Goal: Task Accomplishment & Management: Use online tool/utility

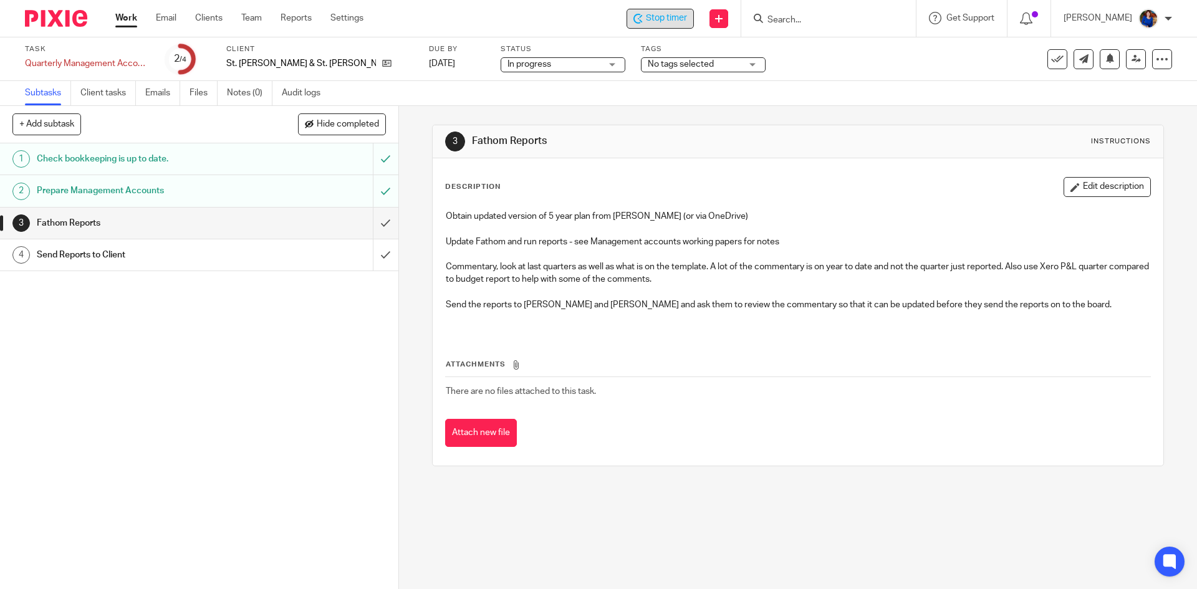
click at [670, 20] on span "Stop timer" at bounding box center [666, 18] width 41 height 13
click at [128, 18] on link "Work" at bounding box center [126, 18] width 22 height 12
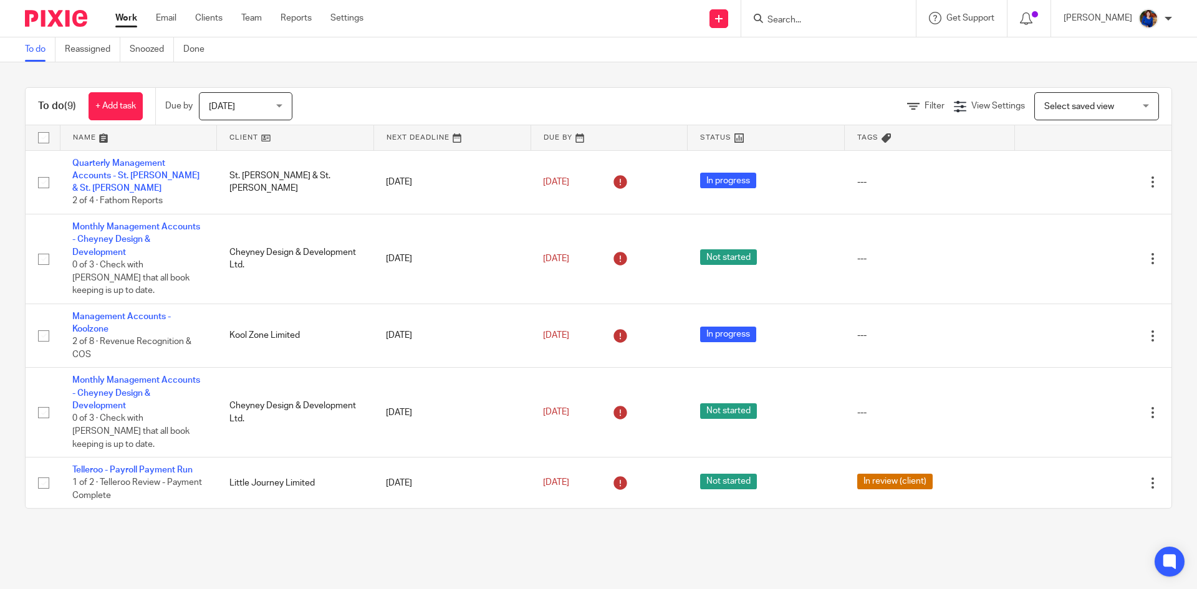
click at [801, 26] on form at bounding box center [832, 19] width 133 height 16
click at [784, 18] on input "Search" at bounding box center [822, 20] width 112 height 11
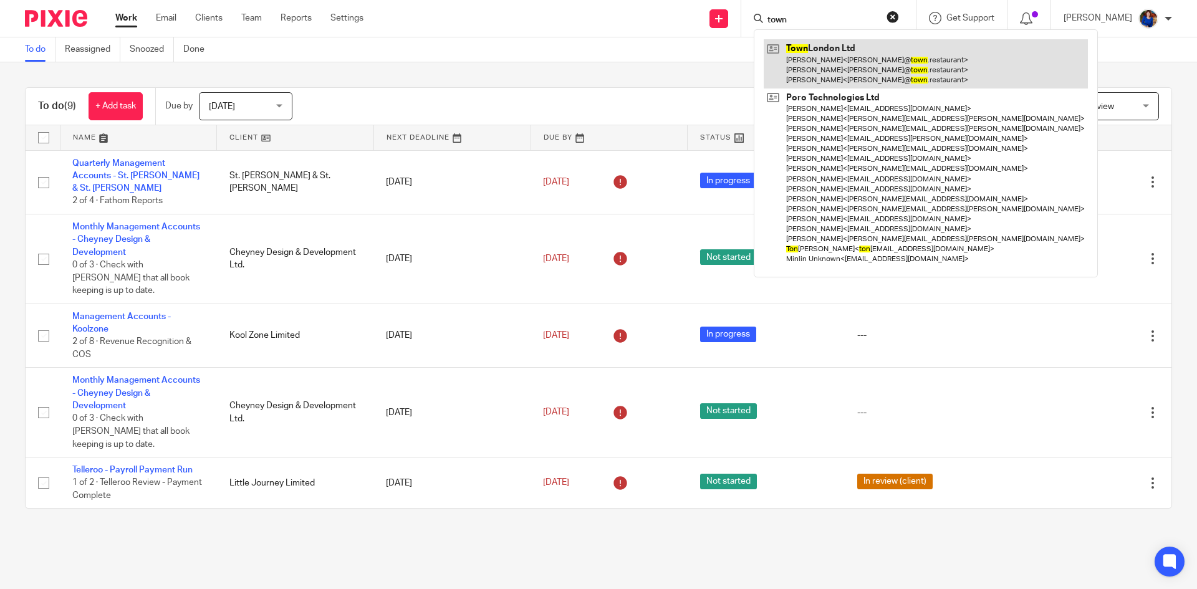
type input "town"
click at [810, 53] on link at bounding box center [926, 63] width 324 height 49
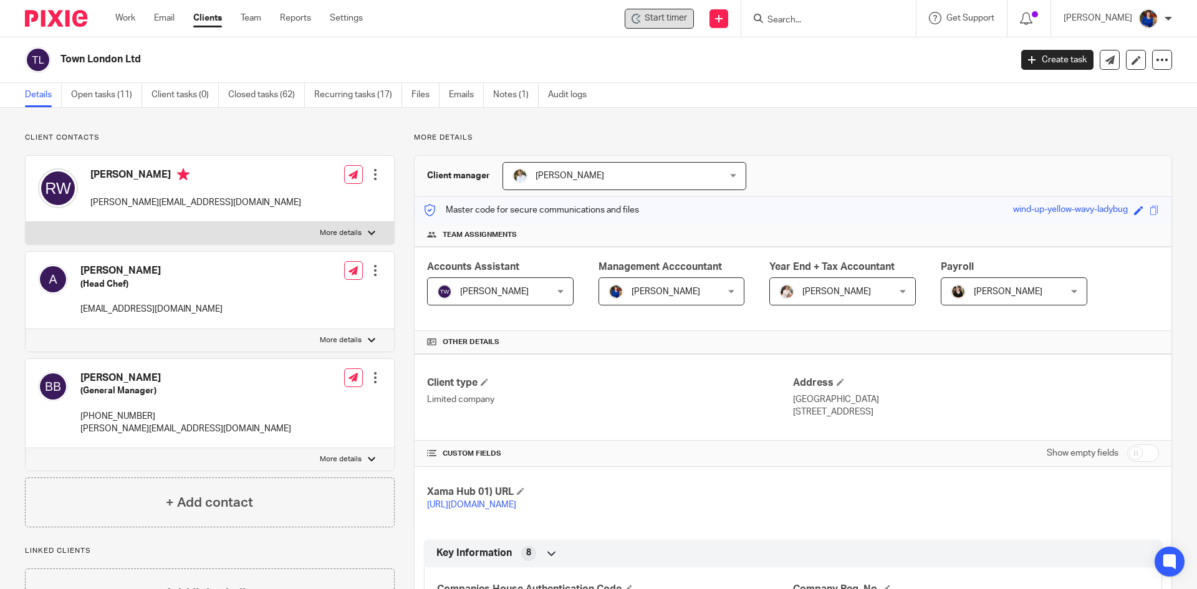
click at [672, 24] on span "Start timer" at bounding box center [666, 18] width 42 height 13
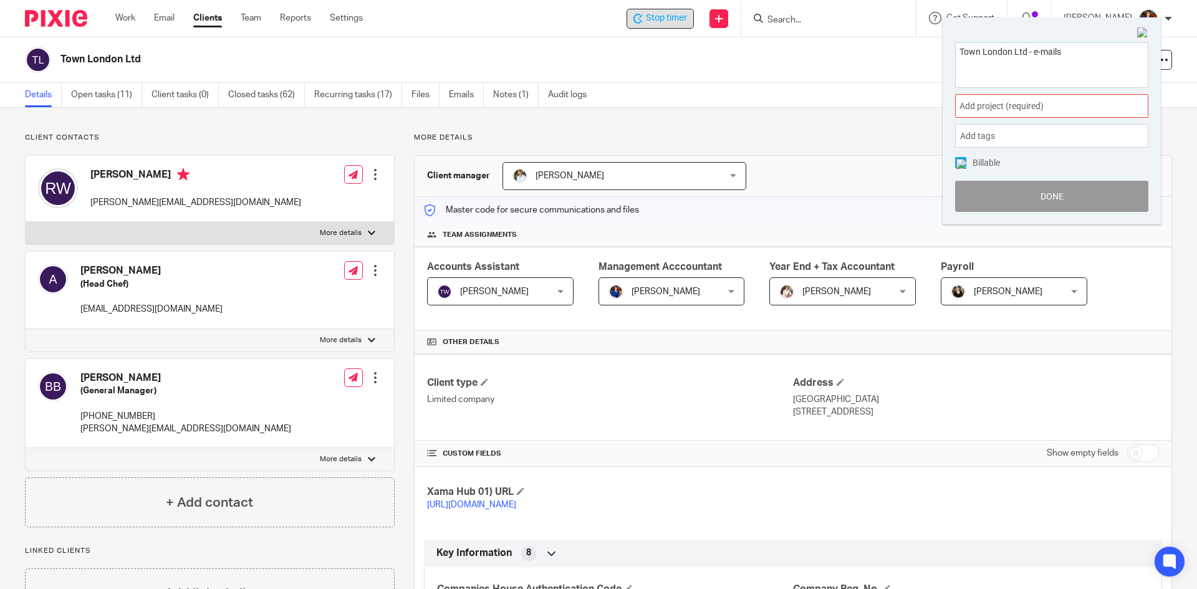
type textarea "Town London Ltd - e-mails"
click at [1069, 102] on span "Add project (required) :" at bounding box center [1038, 106] width 157 height 13
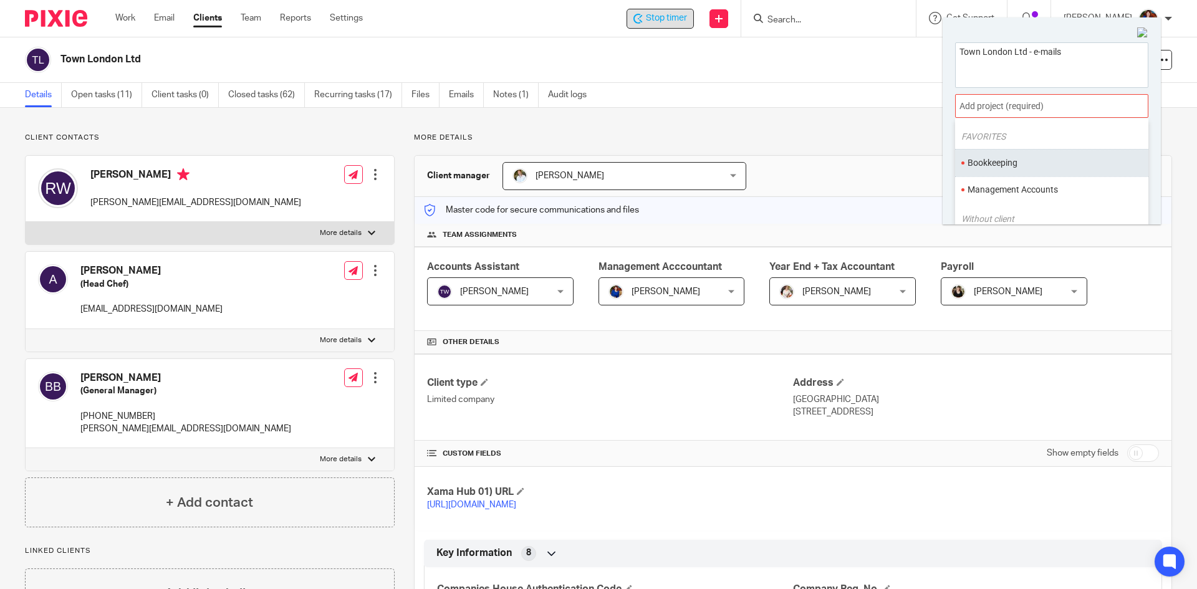
scroll to position [62, 0]
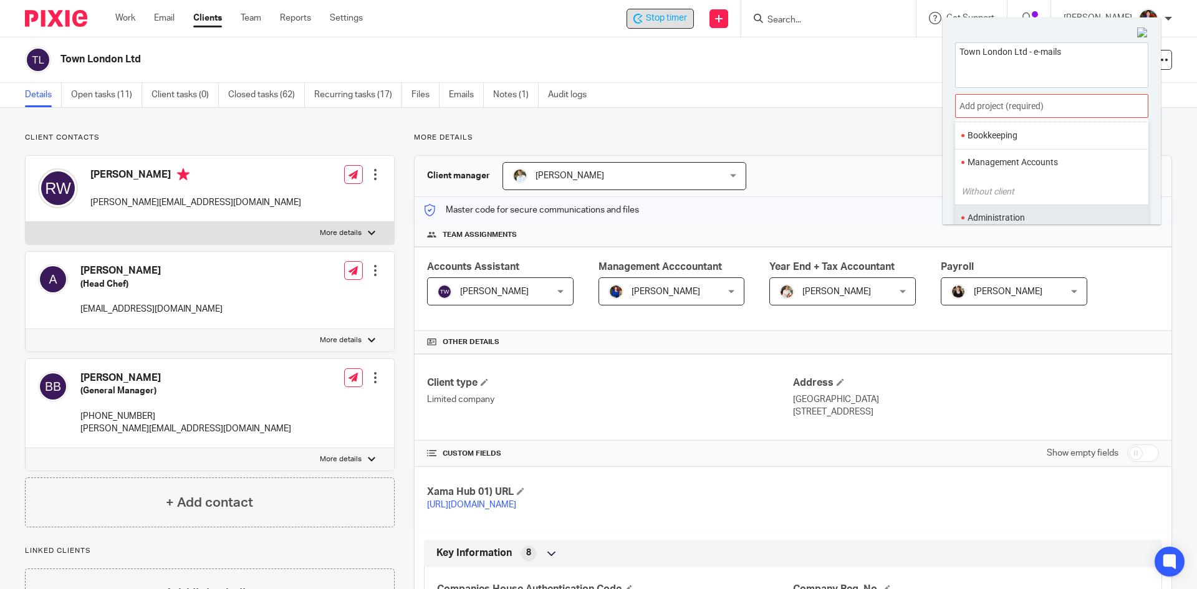
drag, startPoint x: 1028, startPoint y: 213, endPoint x: 1020, endPoint y: 206, distance: 10.2
click at [1027, 213] on li "Administration" at bounding box center [1049, 217] width 163 height 13
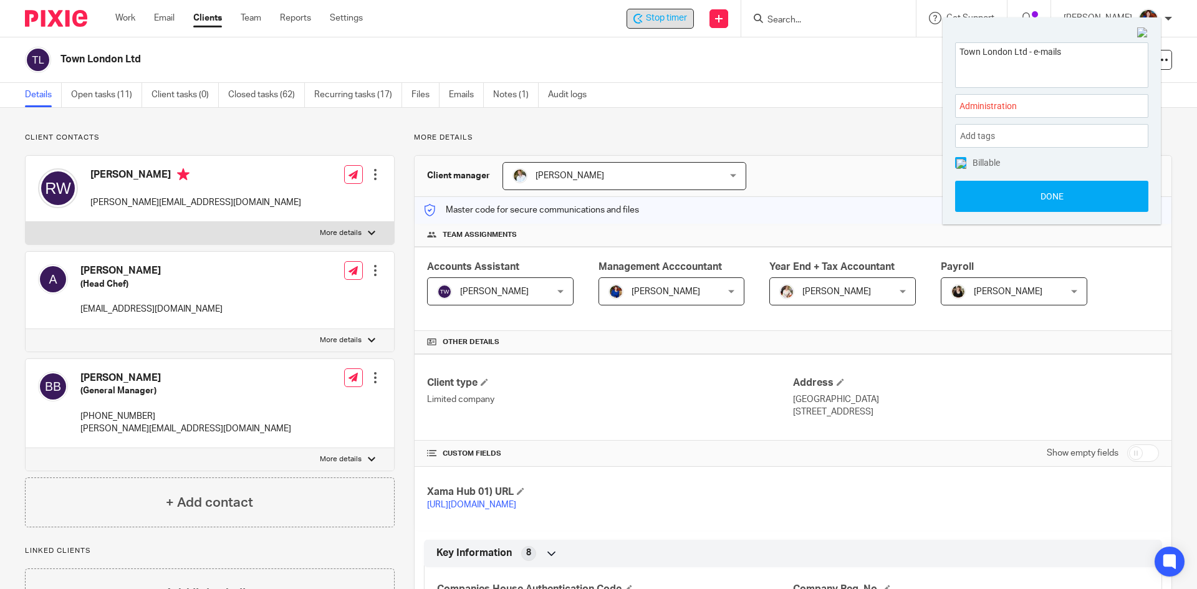
click at [963, 161] on img at bounding box center [962, 164] width 10 height 10
click at [985, 188] on button "Done" at bounding box center [1051, 196] width 193 height 31
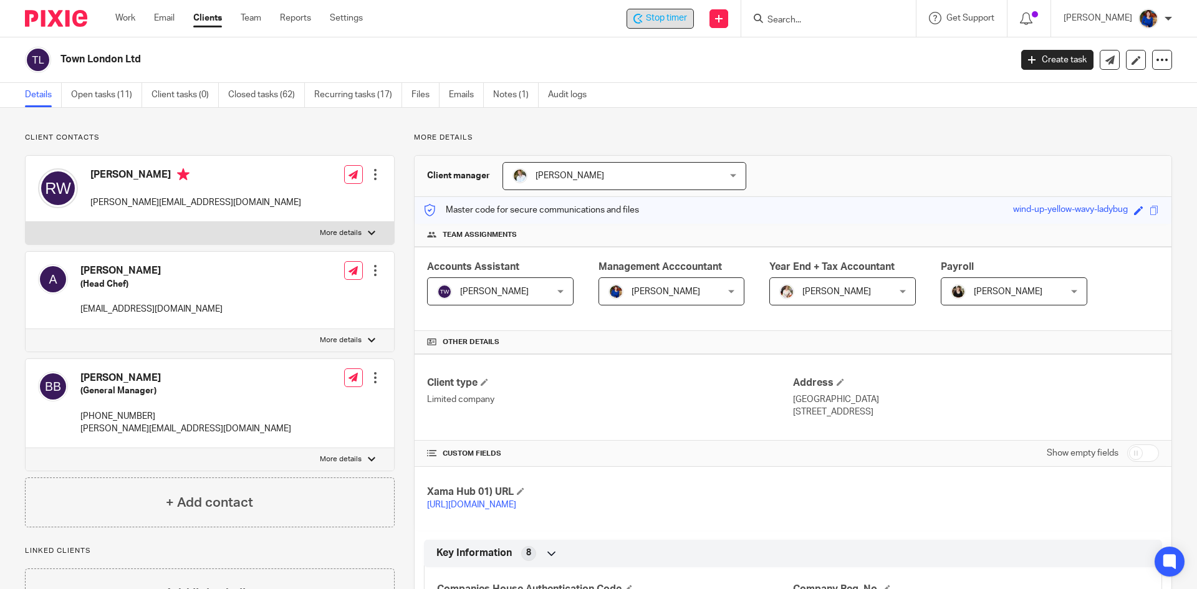
click at [881, 18] on form at bounding box center [832, 19] width 133 height 16
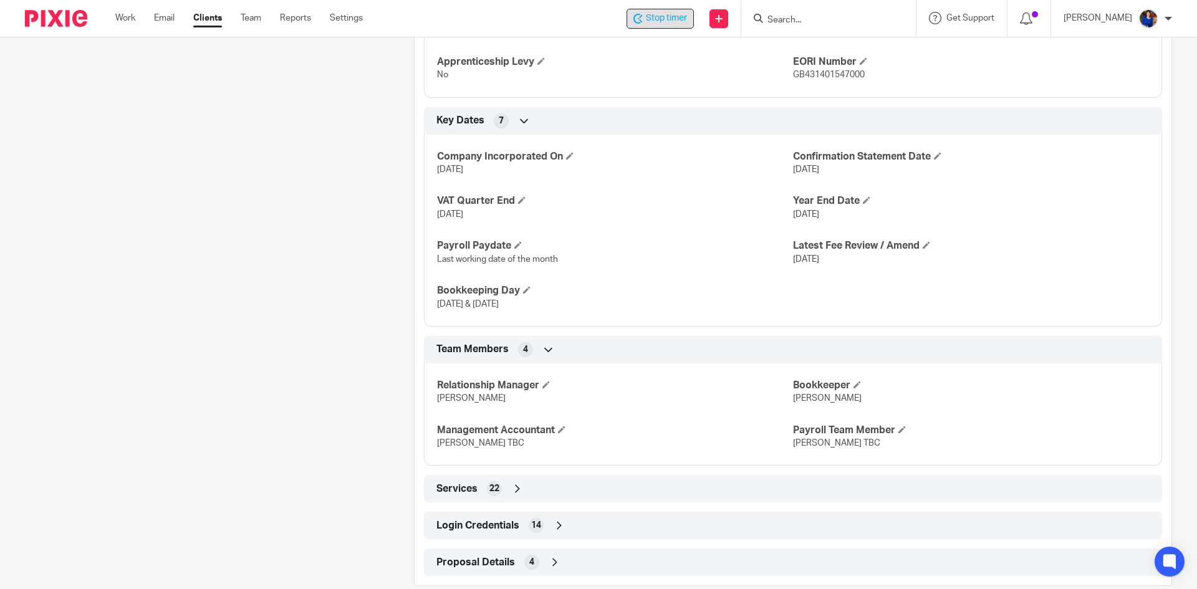
scroll to position [697, 0]
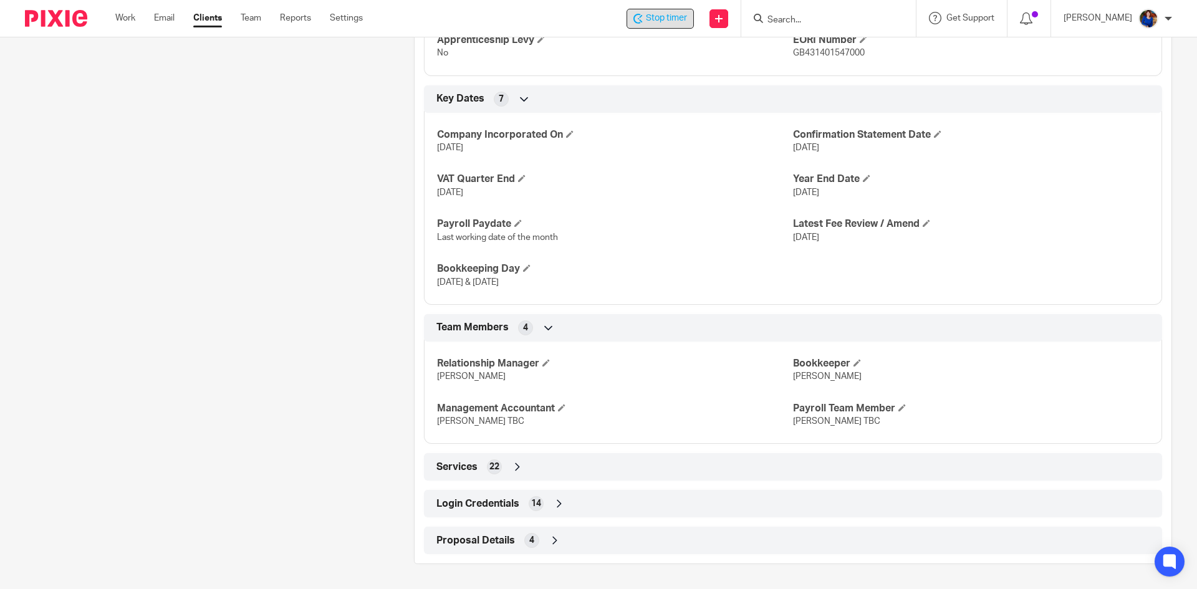
click at [493, 499] on span "Login Credentials" at bounding box center [478, 504] width 83 height 13
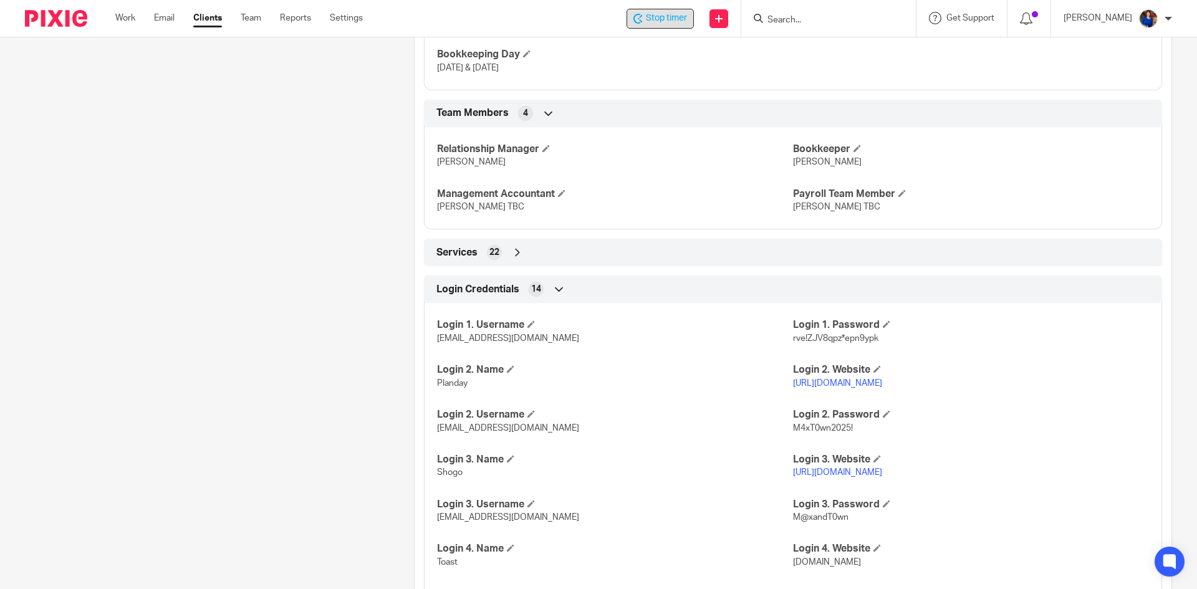
scroll to position [586, 0]
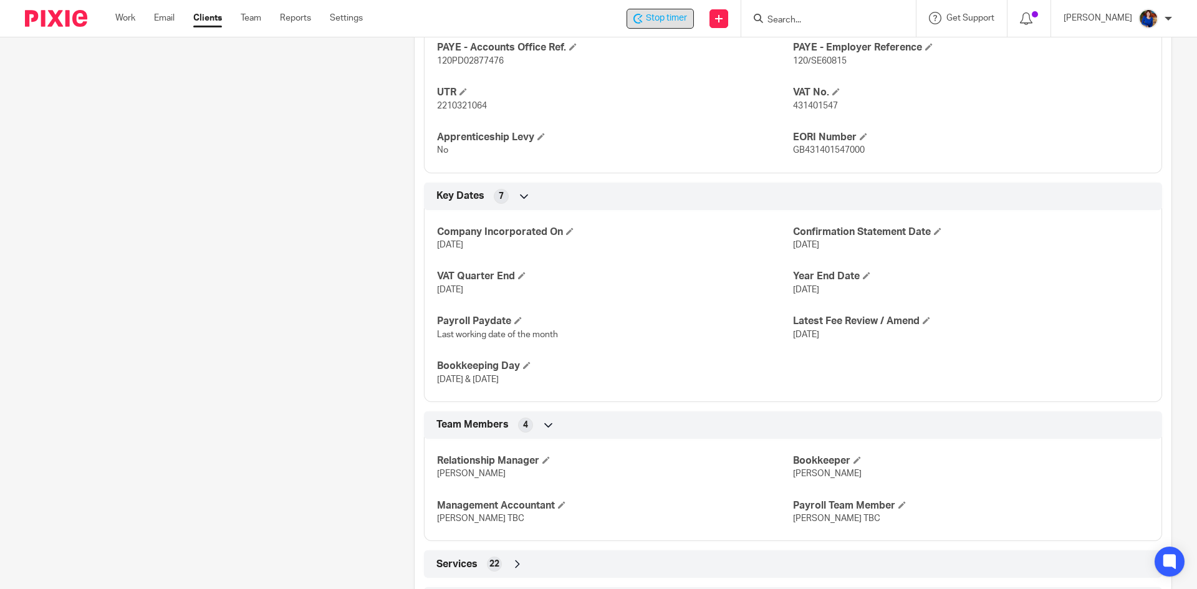
click at [655, 25] on div "Stop timer" at bounding box center [660, 19] width 67 height 20
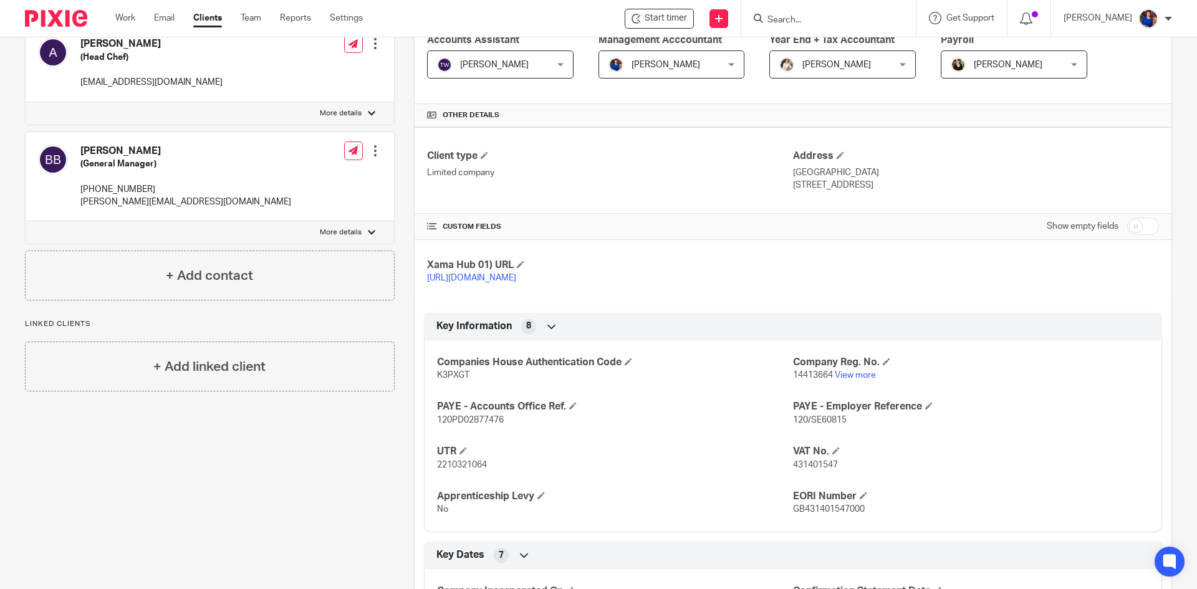
scroll to position [0, 0]
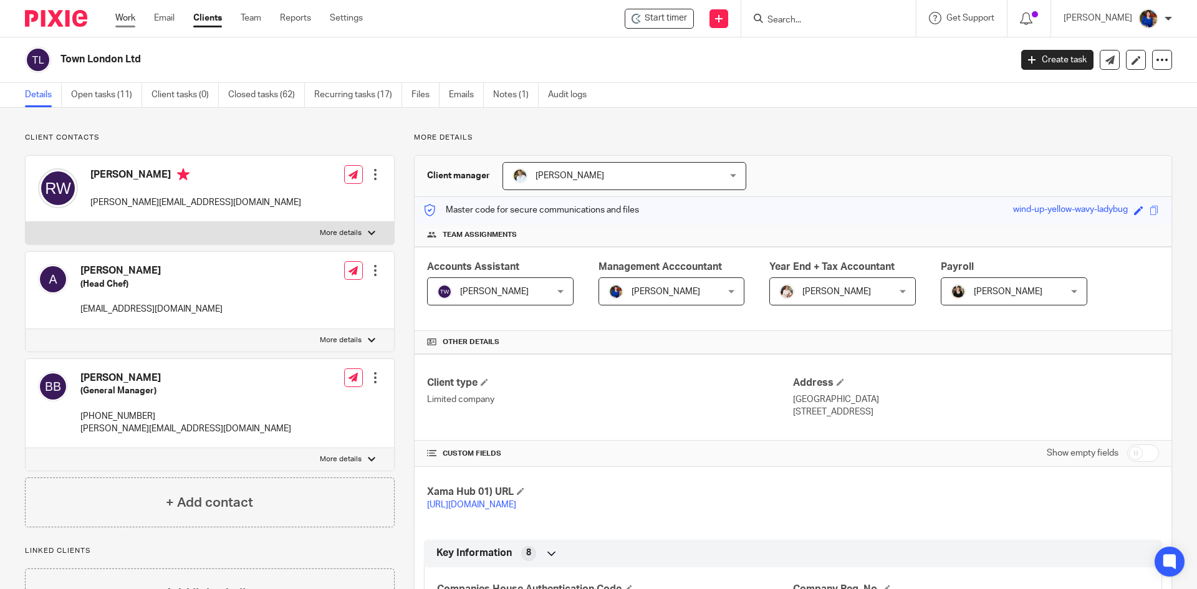
click at [118, 24] on div "Work Email Clients Team Reports Settings Work Email Clients Team Reports Settin…" at bounding box center [242, 18] width 279 height 37
click at [125, 20] on link "Work" at bounding box center [125, 18] width 20 height 12
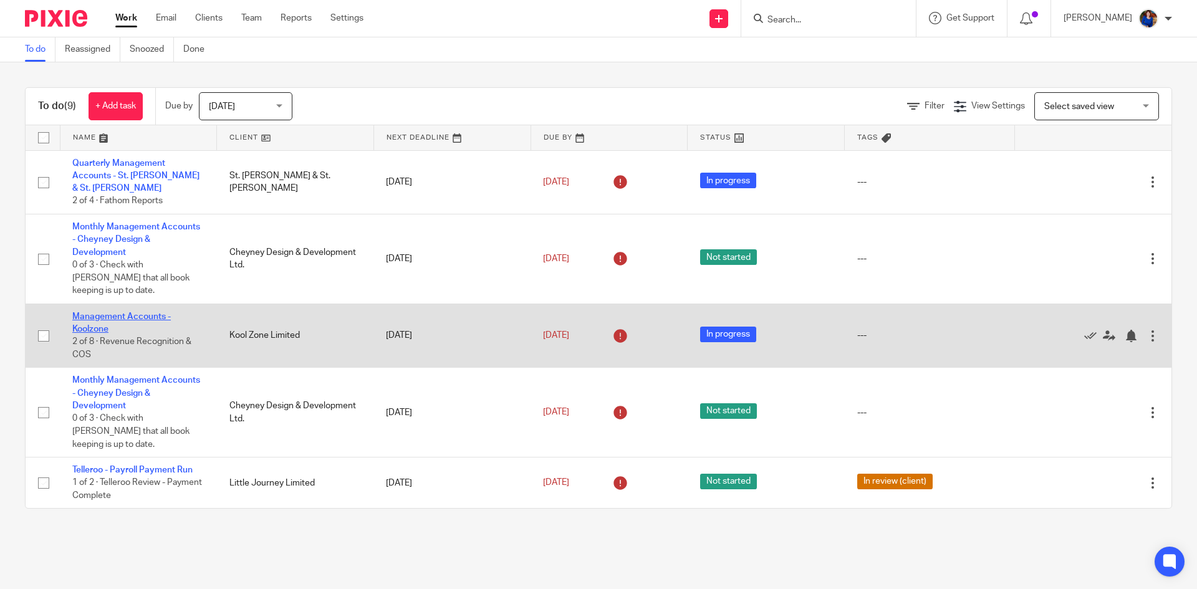
click at [140, 312] on link "Management Accounts - Koolzone" at bounding box center [121, 322] width 99 height 21
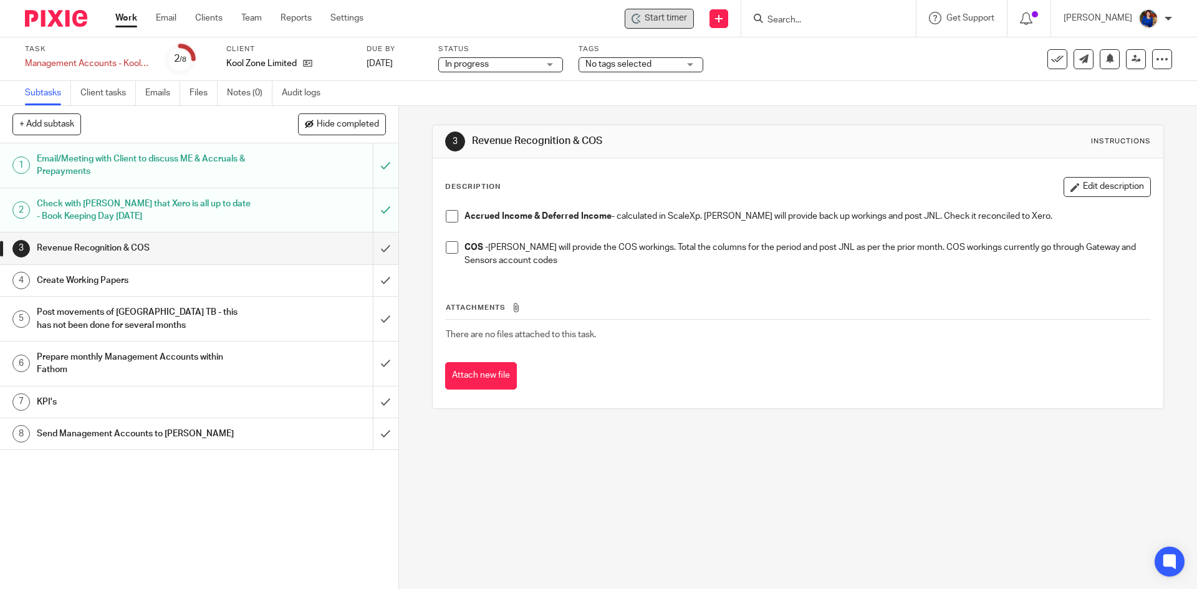
click at [648, 17] on span "Start timer" at bounding box center [666, 18] width 42 height 13
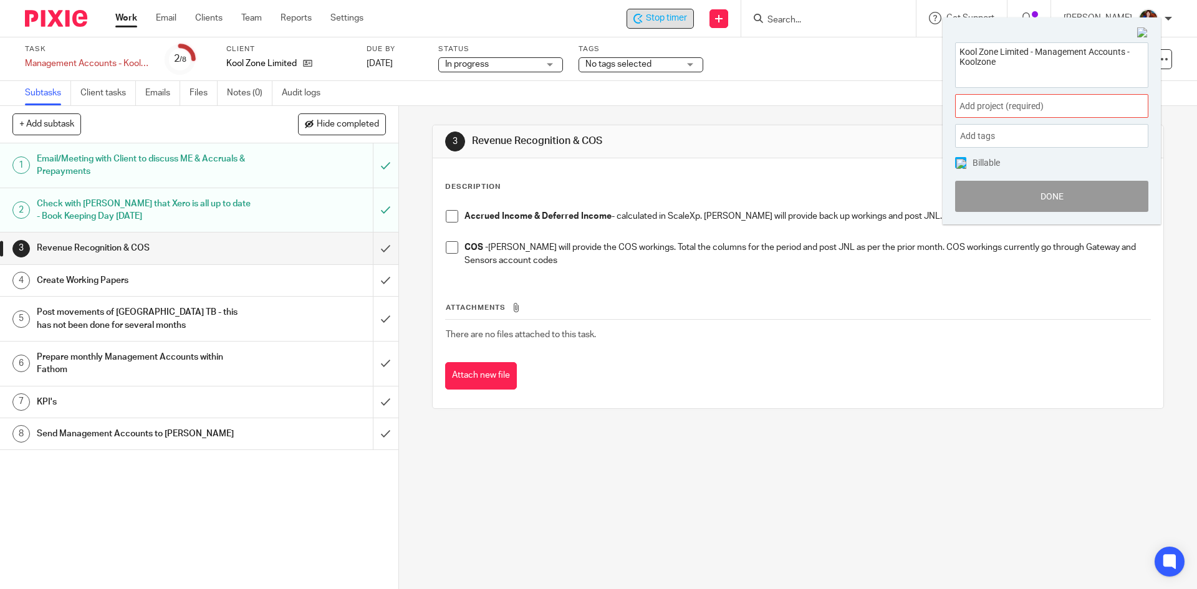
click at [987, 104] on span "Add project (required) :" at bounding box center [1038, 106] width 157 height 13
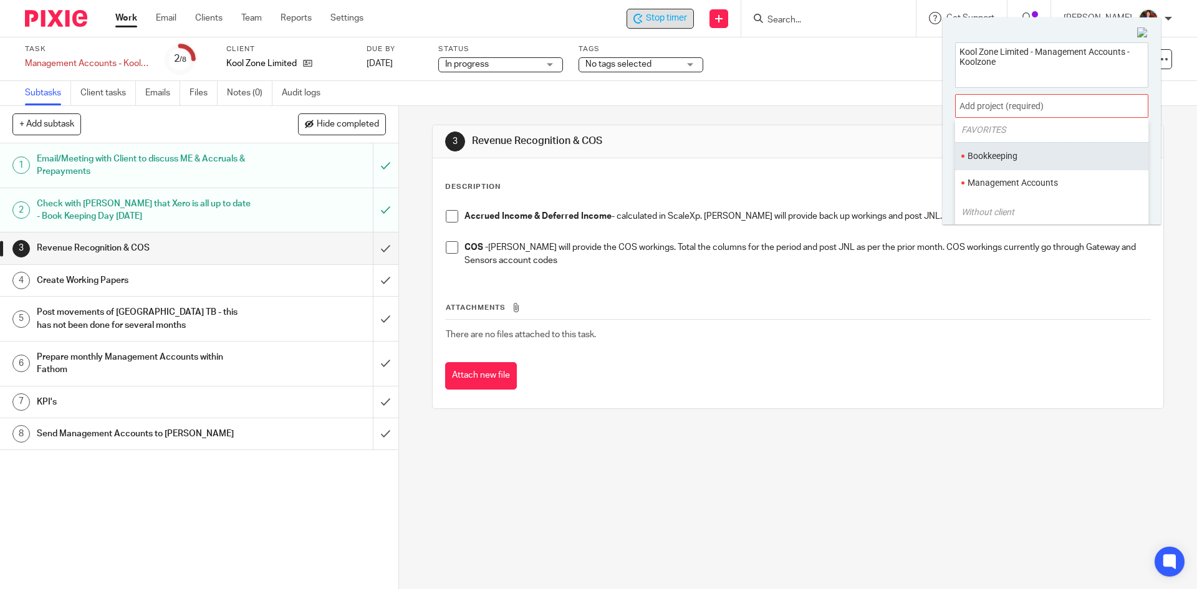
scroll to position [62, 0]
click at [995, 166] on li "Management Accounts" at bounding box center [1049, 162] width 163 height 13
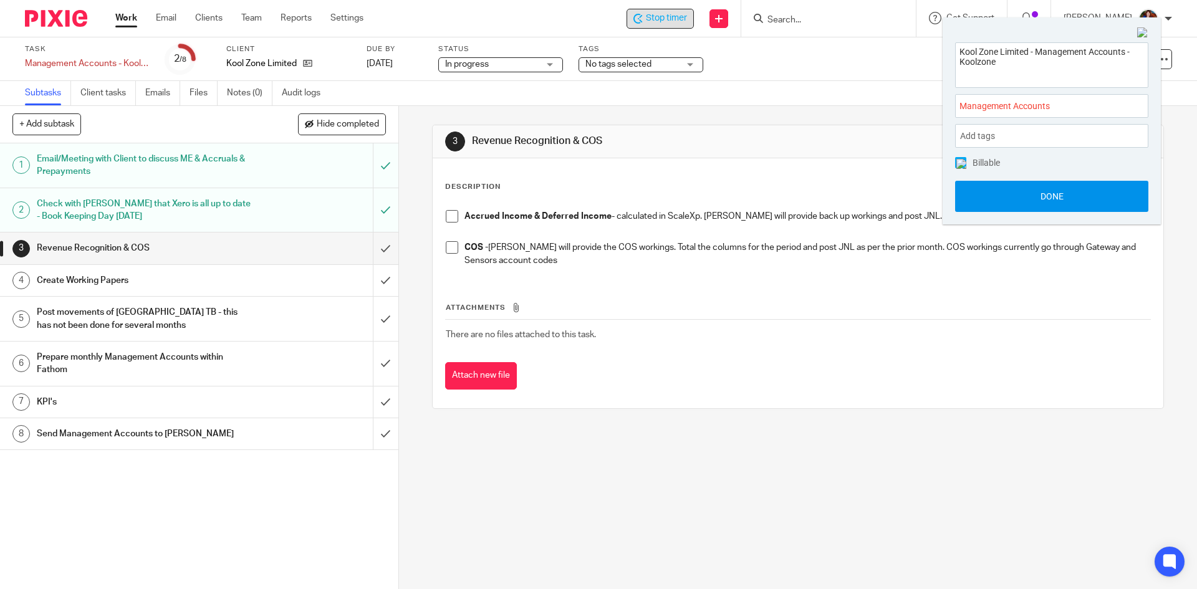
click at [972, 194] on button "Done" at bounding box center [1051, 196] width 193 height 31
